Goal: Information Seeking & Learning: Check status

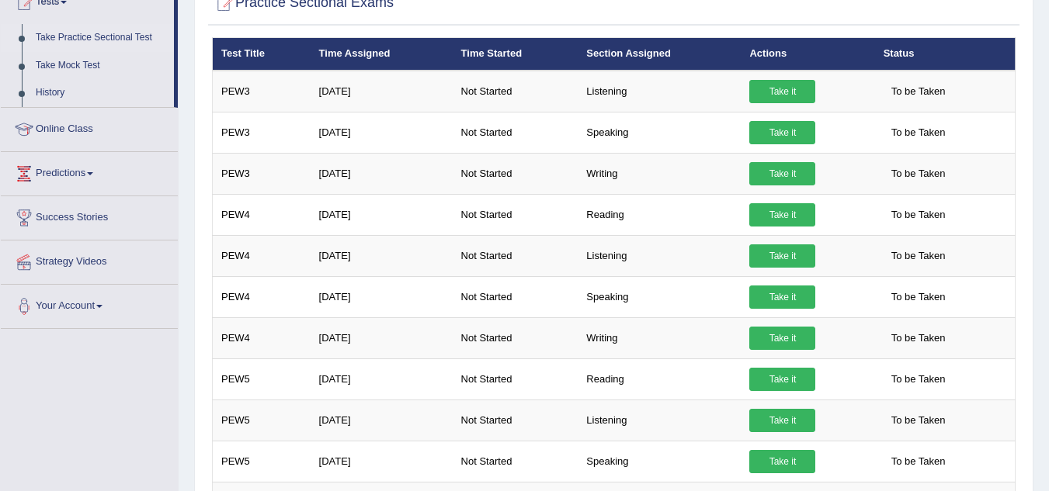
scroll to position [186, 0]
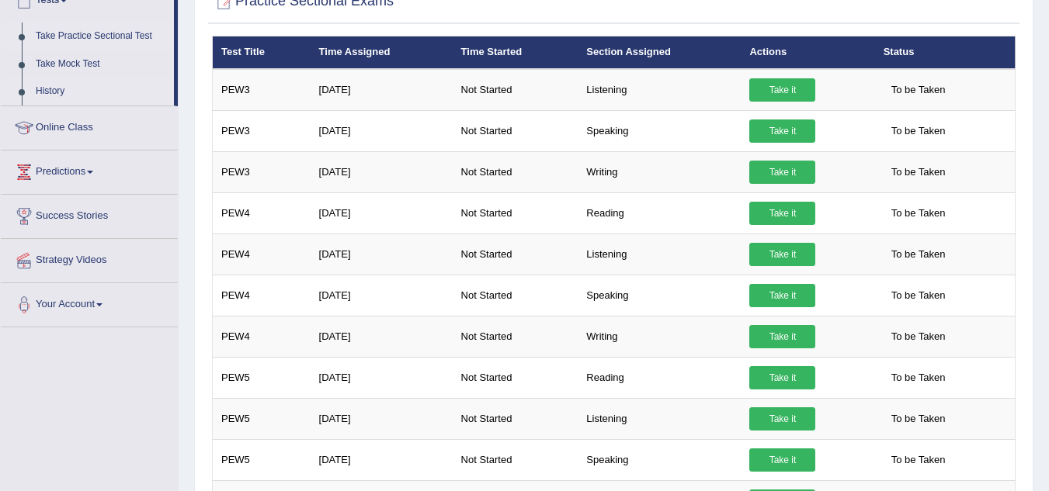
click at [51, 88] on link "History" at bounding box center [101, 92] width 145 height 28
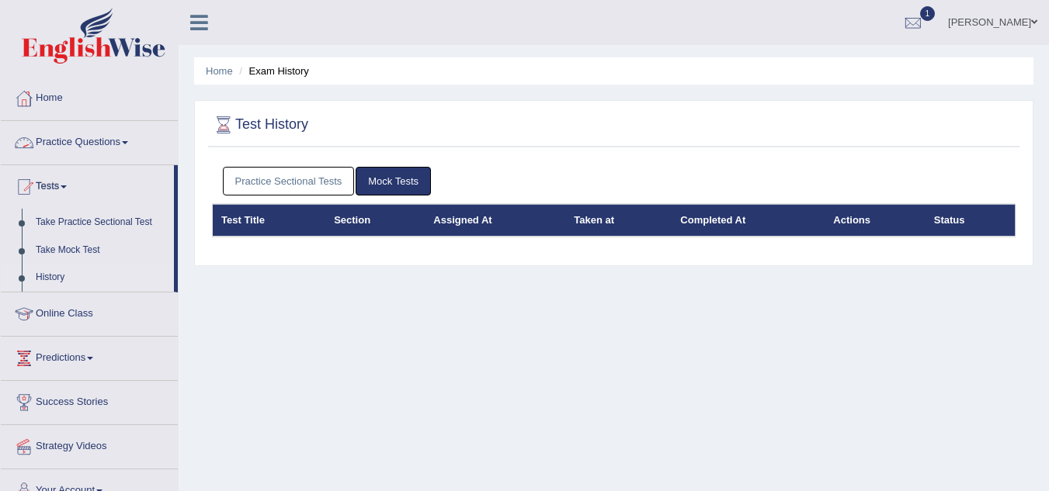
click at [411, 174] on link "Mock Tests" at bounding box center [392, 181] width 75 height 29
click at [319, 179] on link "Practice Sectional Tests" at bounding box center [289, 181] width 132 height 29
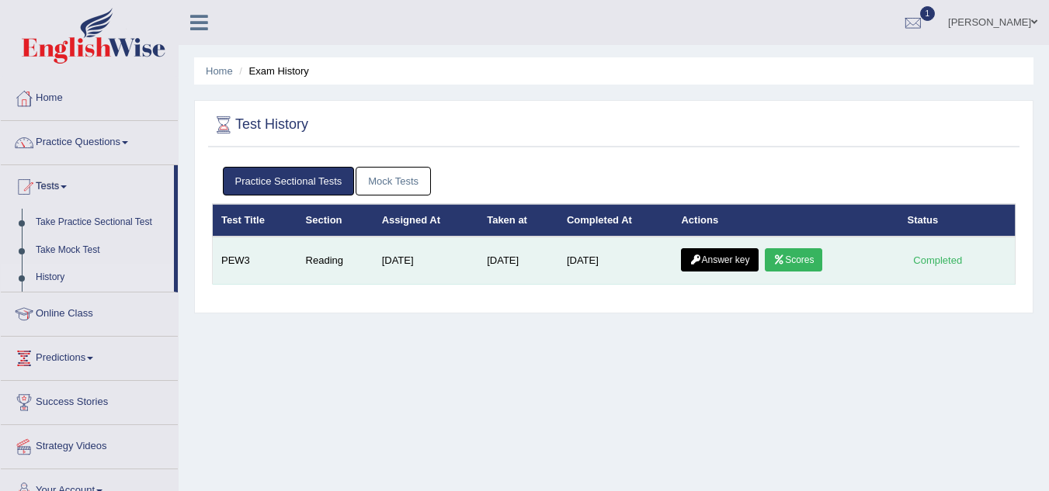
click at [814, 259] on link "Scores" at bounding box center [792, 259] width 57 height 23
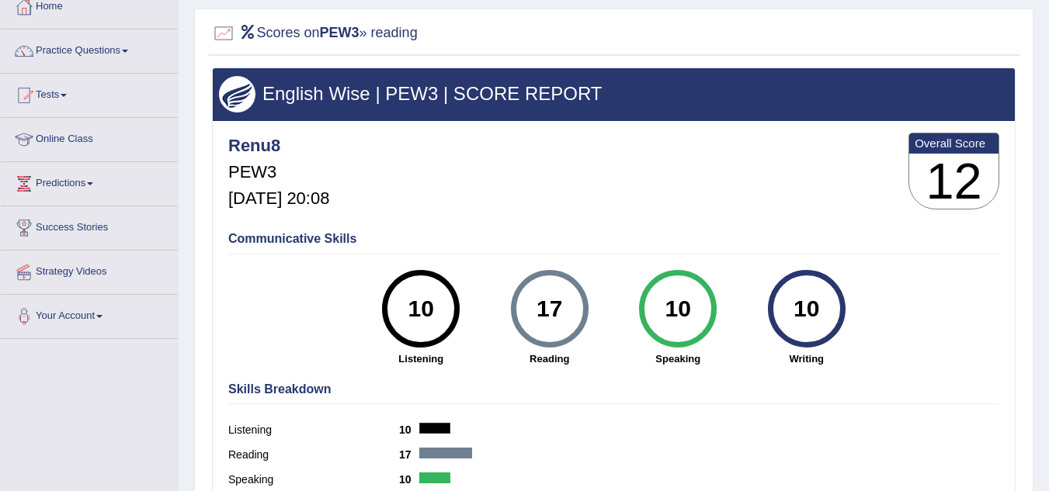
scroll to position [93, 0]
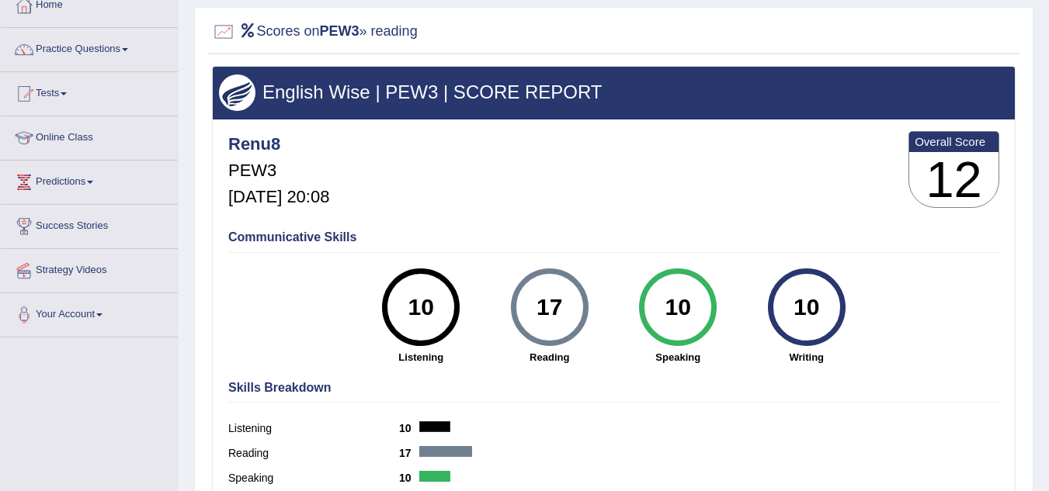
click at [371, 36] on h2 "Scores on PEW3 » reading" at bounding box center [315, 31] width 206 height 23
click at [227, 36] on div at bounding box center [223, 31] width 23 height 23
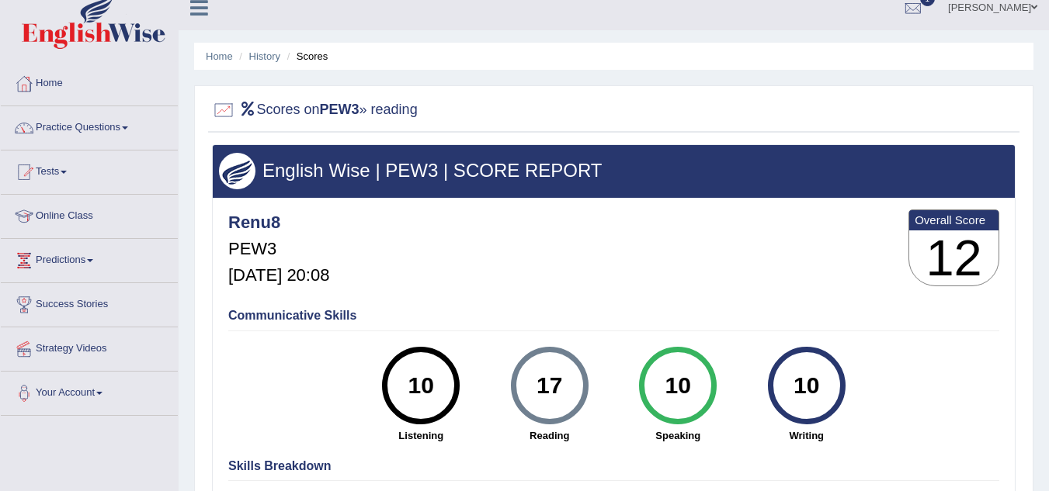
scroll to position [0, 0]
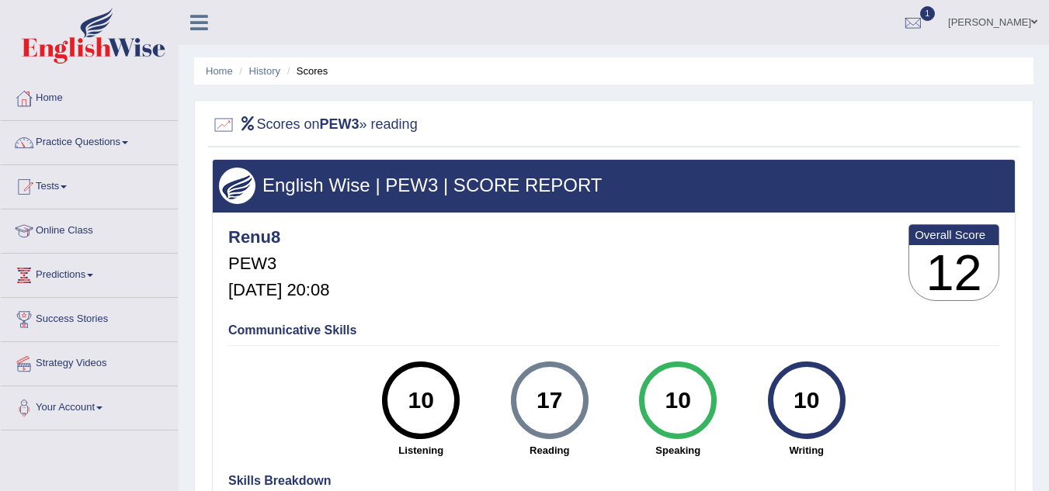
click at [965, 268] on h3 "12" at bounding box center [953, 273] width 89 height 56
click at [384, 133] on h2 "Scores on PEW3 » reading" at bounding box center [315, 124] width 206 height 23
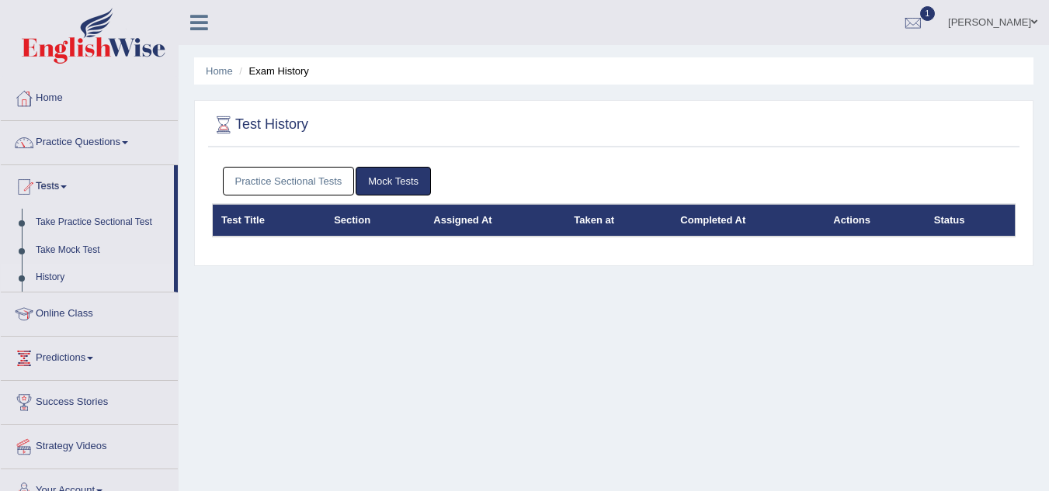
click at [324, 184] on link "Practice Sectional Tests" at bounding box center [289, 181] width 132 height 29
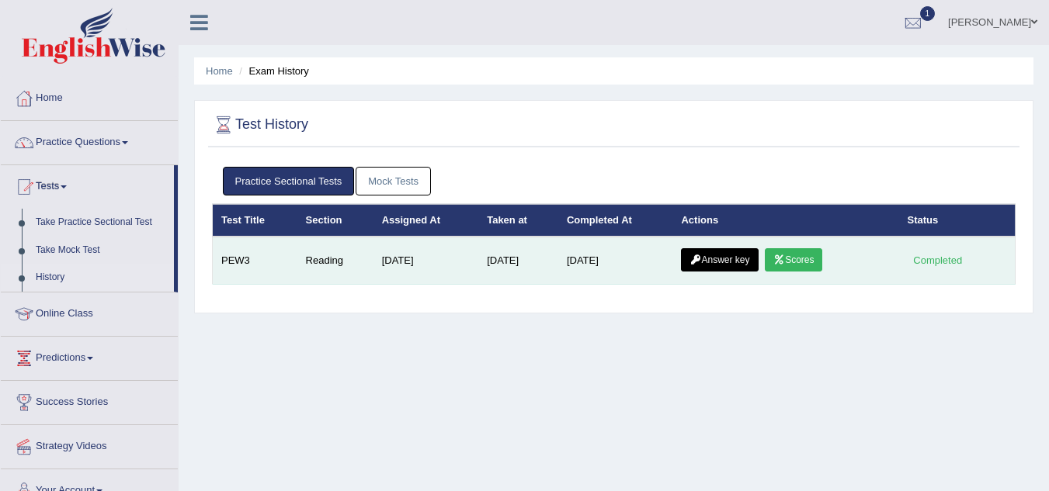
click at [720, 257] on link "Answer key" at bounding box center [719, 259] width 77 height 23
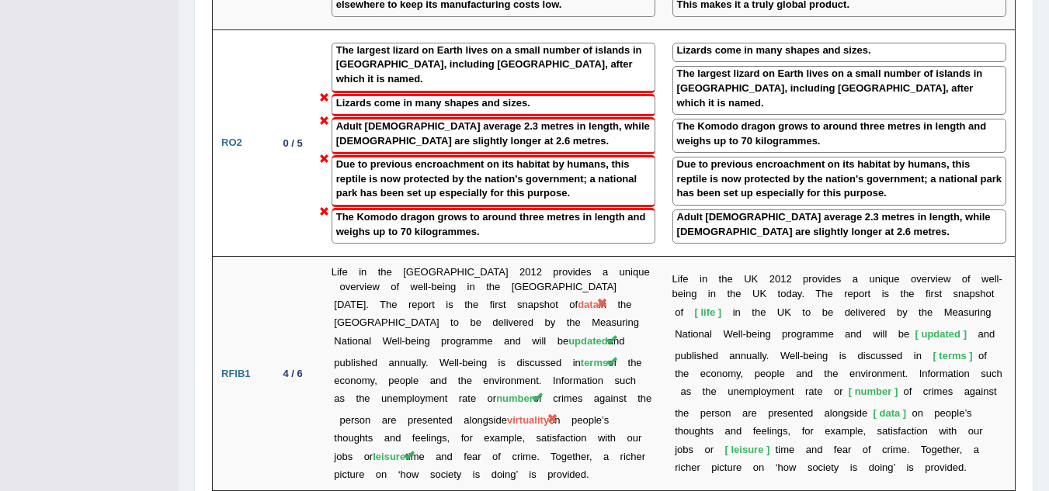
scroll to position [1987, 0]
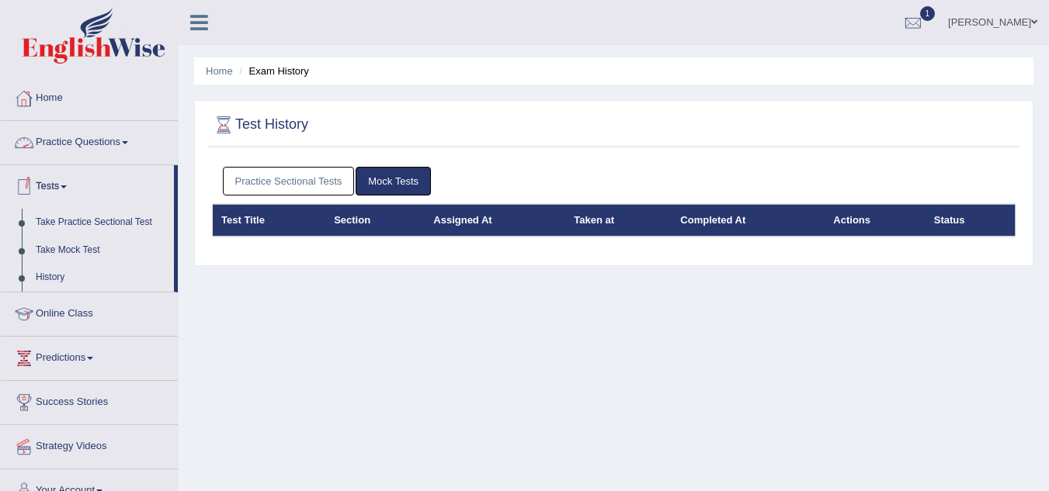
click at [113, 219] on link "Take Practice Sectional Test" at bounding box center [101, 223] width 145 height 28
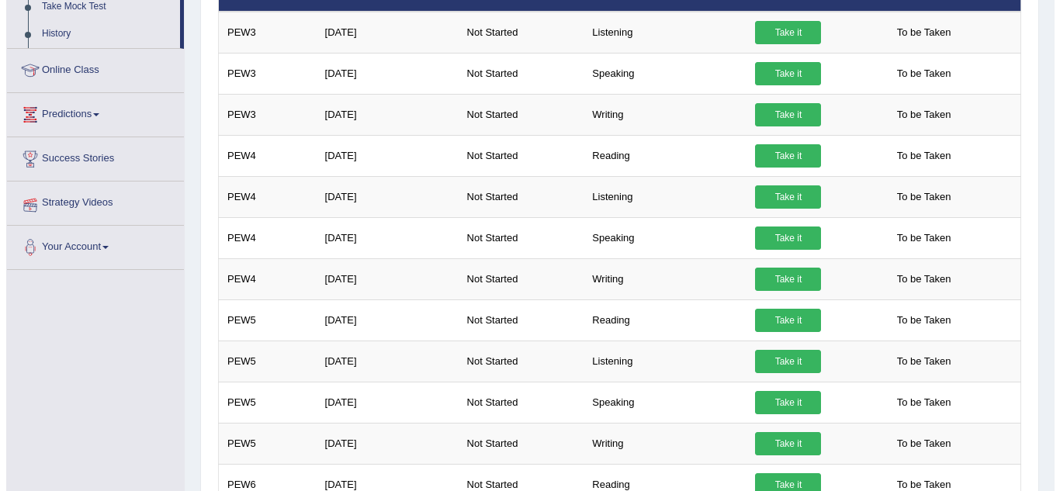
scroll to position [248, 0]
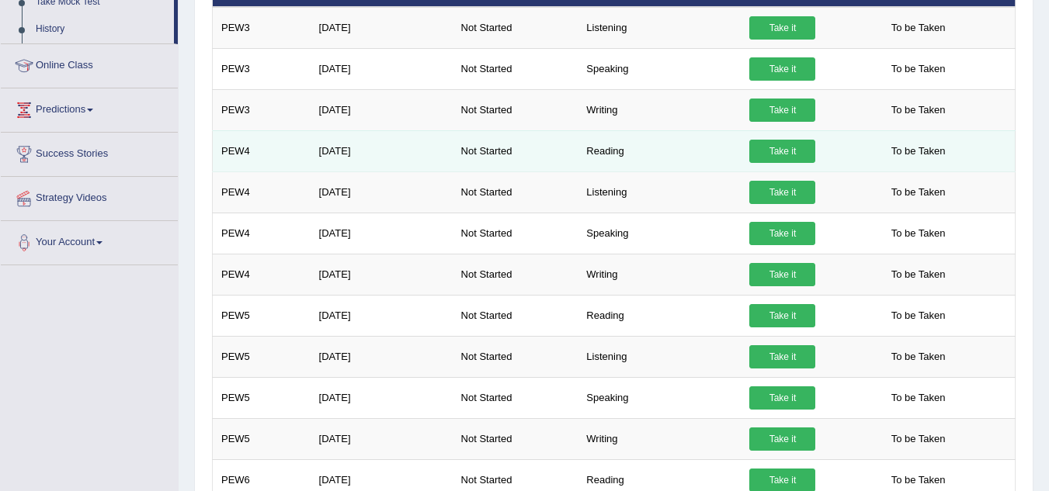
click at [786, 152] on link "Take it" at bounding box center [782, 151] width 66 height 23
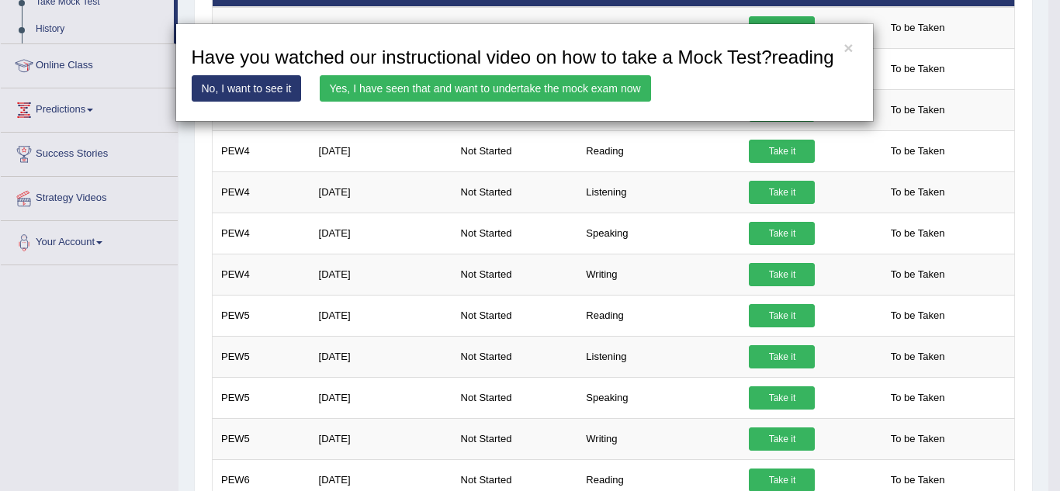
click at [553, 81] on link "Yes, I have seen that and want to undertake the mock exam now" at bounding box center [485, 88] width 331 height 26
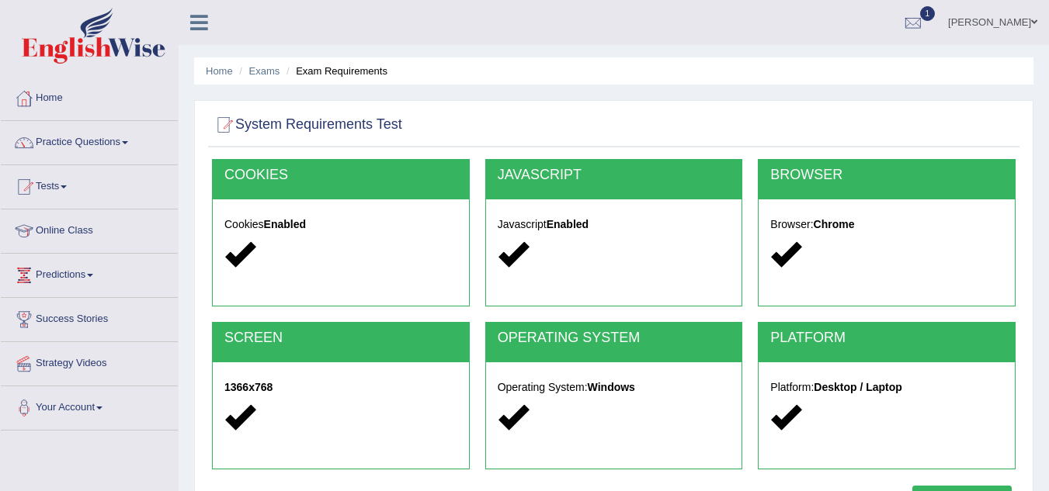
scroll to position [324, 0]
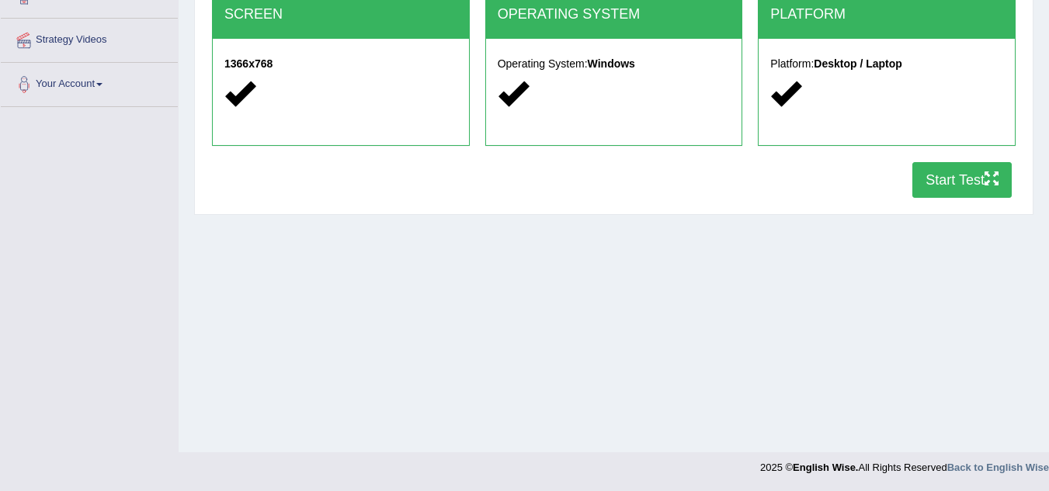
click at [963, 178] on button "Start Test" at bounding box center [961, 180] width 99 height 36
